Goal: Task Accomplishment & Management: Use online tool/utility

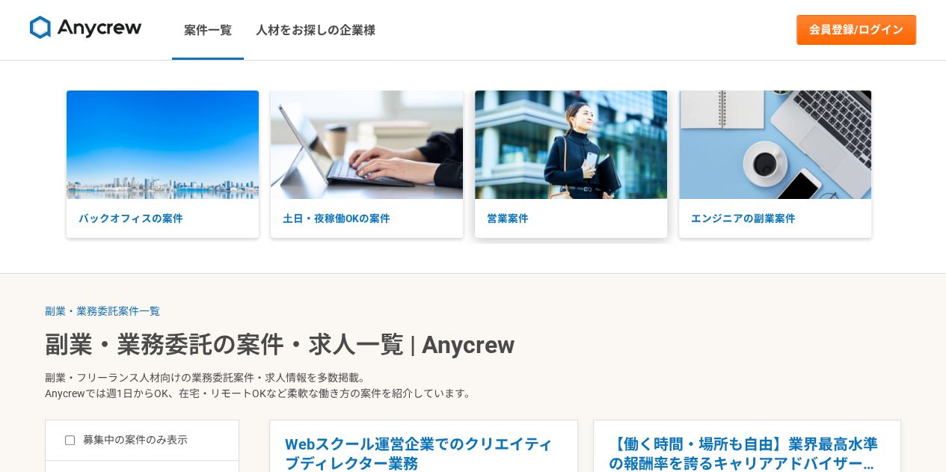
click at [579, 213] on p "営業案件" at bounding box center [571, 218] width 192 height 39
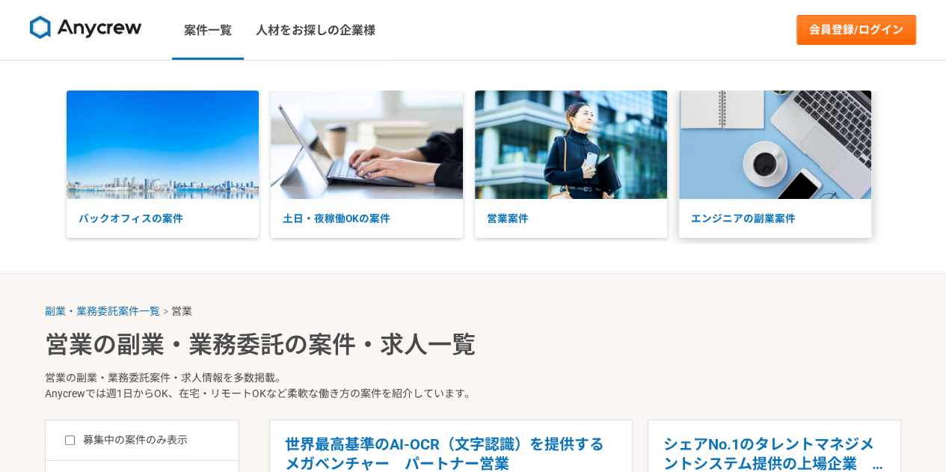
click at [728, 229] on p "エンジニアの副業案件" at bounding box center [775, 218] width 192 height 39
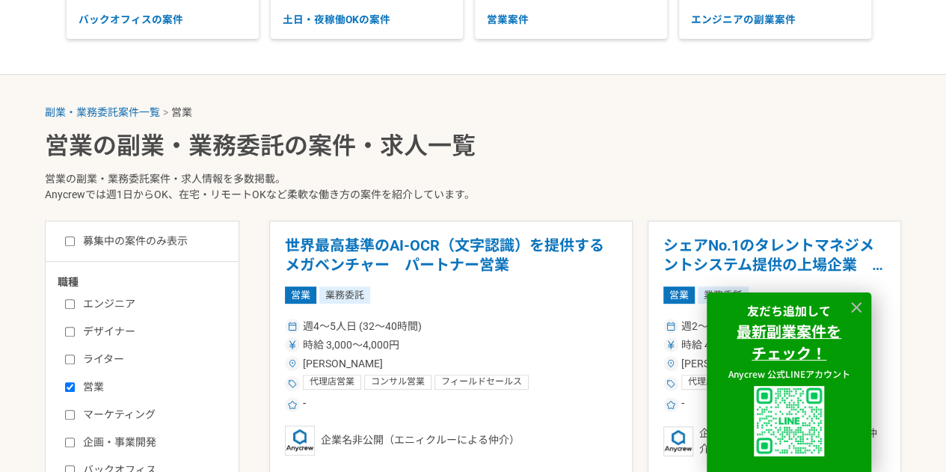
scroll to position [299, 0]
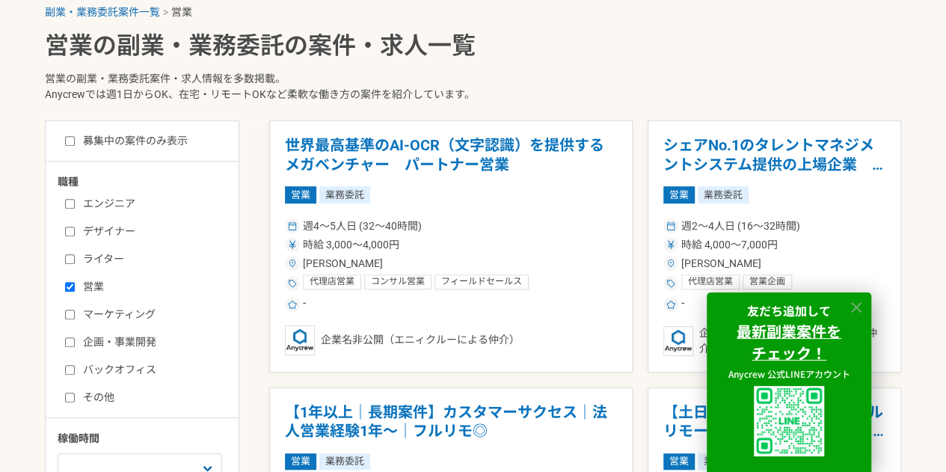
click at [860, 305] on icon at bounding box center [856, 307] width 17 height 17
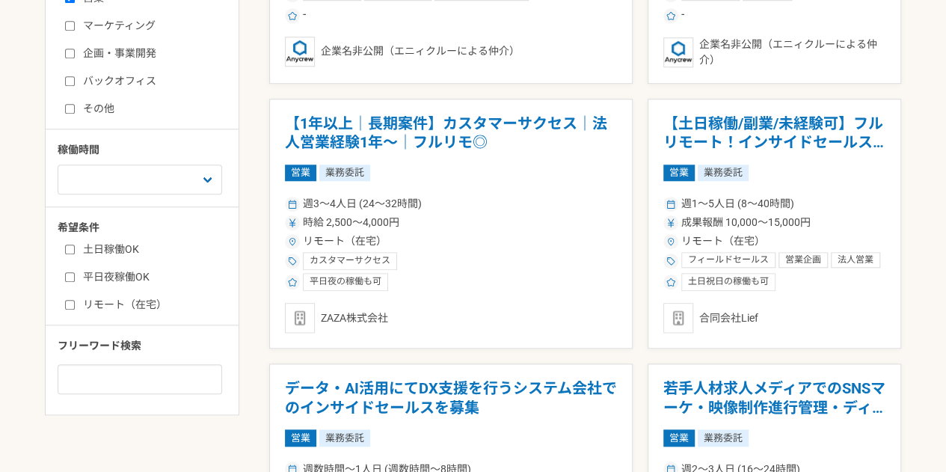
scroll to position [598, 0]
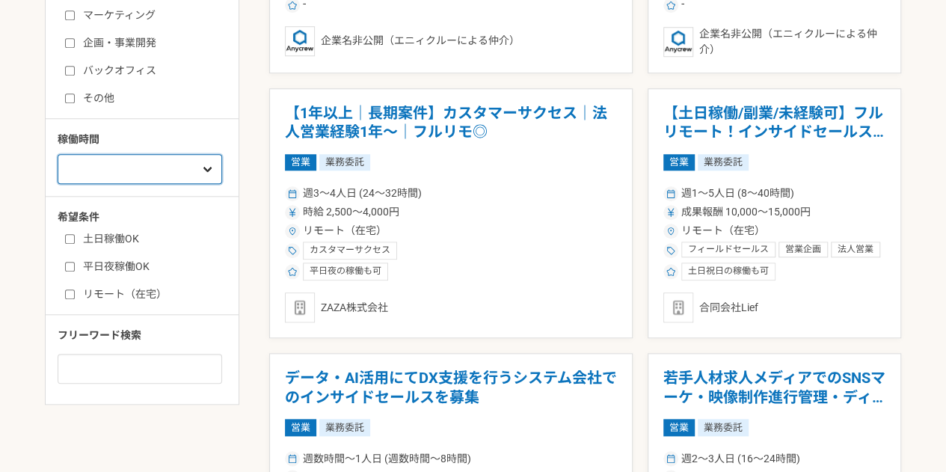
click at [148, 166] on select "週1人日（8時間）以下 週2人日（16時間）以下 週3人日（24時間）以下 週4人日（32時間）以下 週5人日（40時間）以下" at bounding box center [140, 169] width 164 height 30
select select "1"
click at [58, 154] on select "週1人日（8時間）以下 週2人日（16時間）以下 週3人日（24時間）以下 週4人日（32時間）以下 週5人日（40時間）以下" at bounding box center [140, 169] width 164 height 30
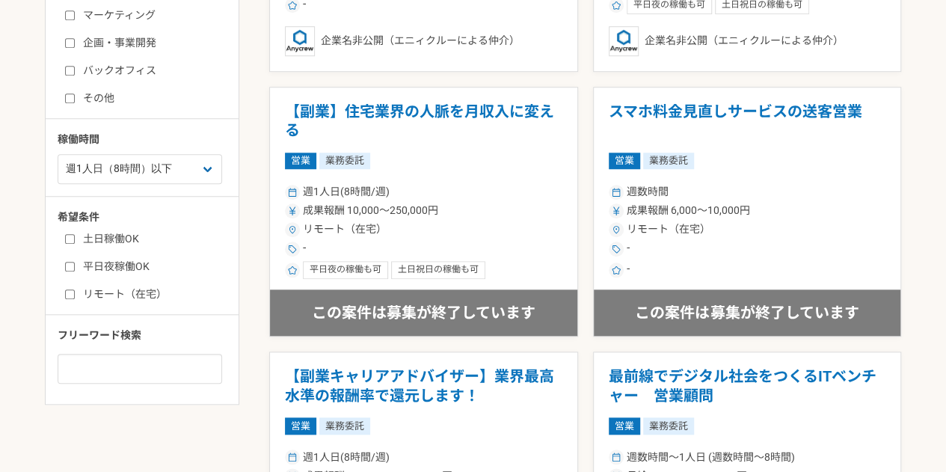
click at [111, 289] on label "リモート（在宅）" at bounding box center [151, 294] width 172 height 16
click at [75, 289] on input "リモート（在宅）" at bounding box center [70, 294] width 10 height 10
checkbox input "true"
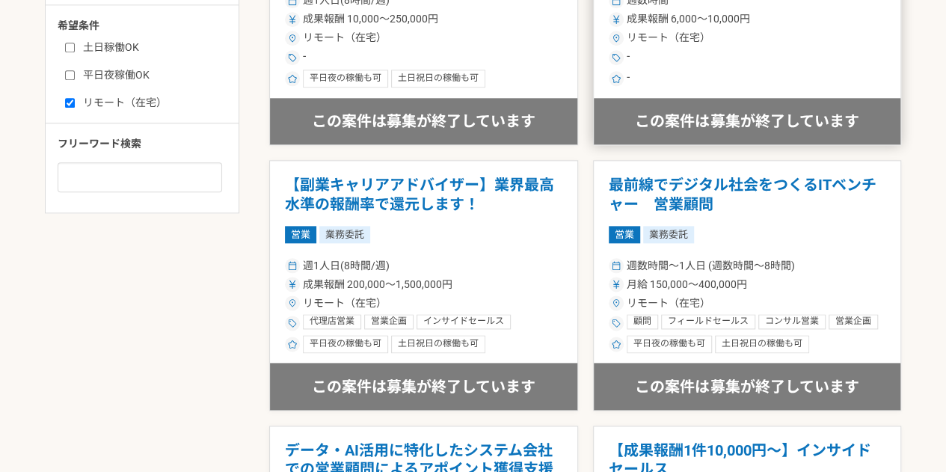
scroll to position [1046, 0]
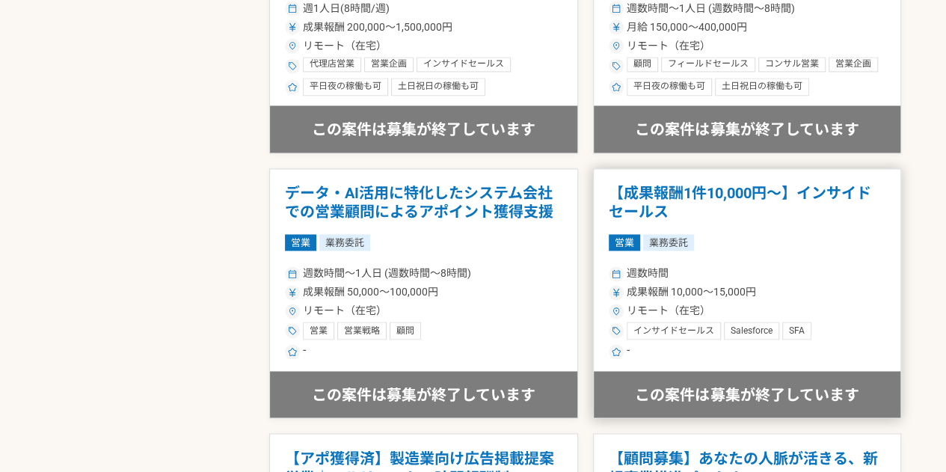
click at [688, 196] on h1 "【成果報酬1件10,000円〜】インサイドセールス" at bounding box center [746, 203] width 277 height 38
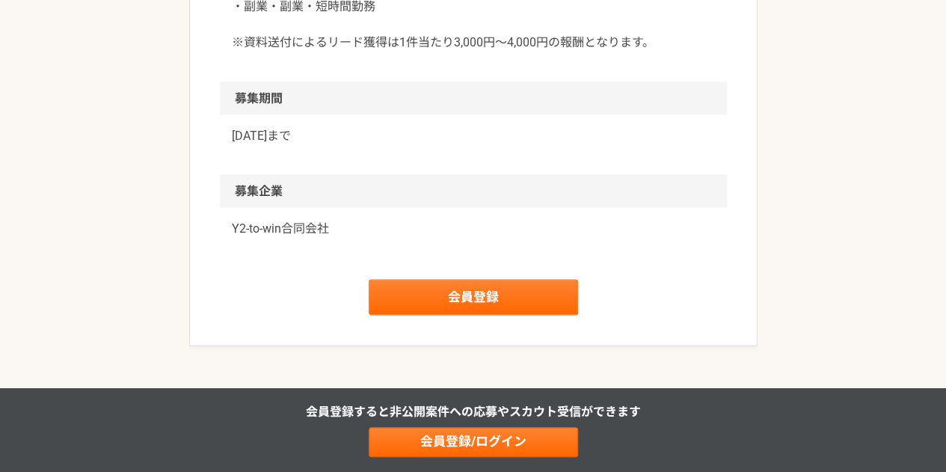
scroll to position [1345, 0]
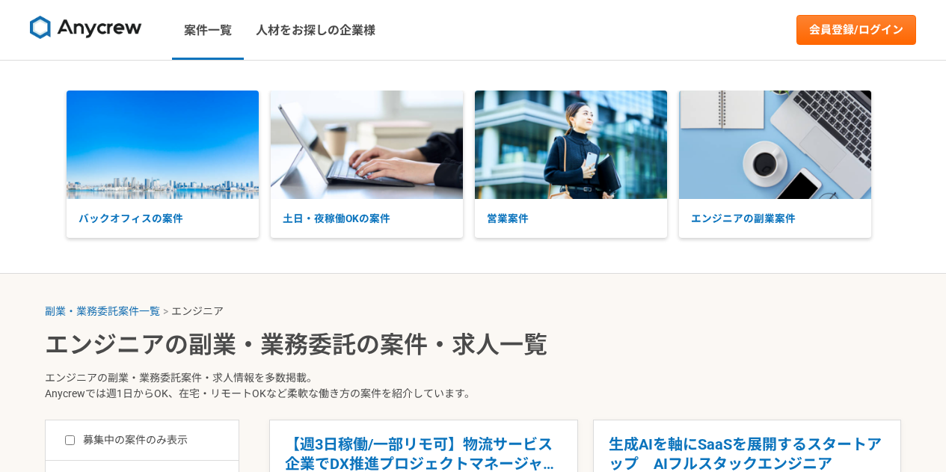
select select "3"
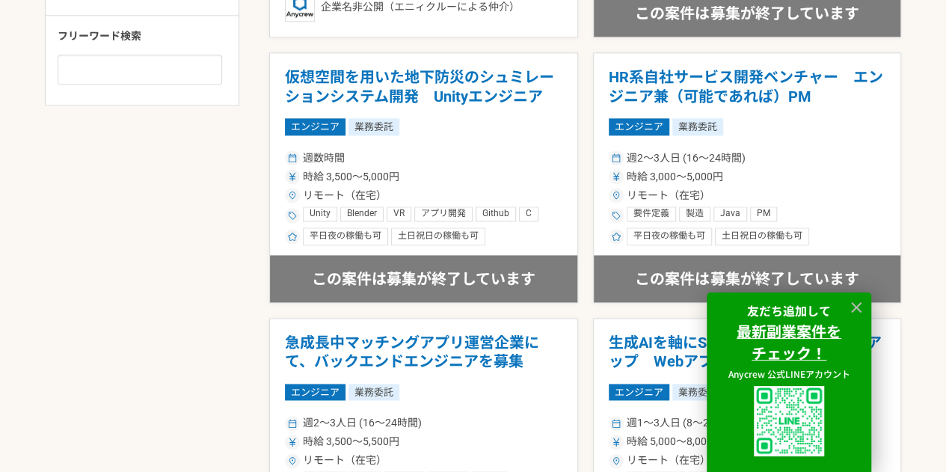
scroll to position [1121, 0]
